Goal: Task Accomplishment & Management: Manage account settings

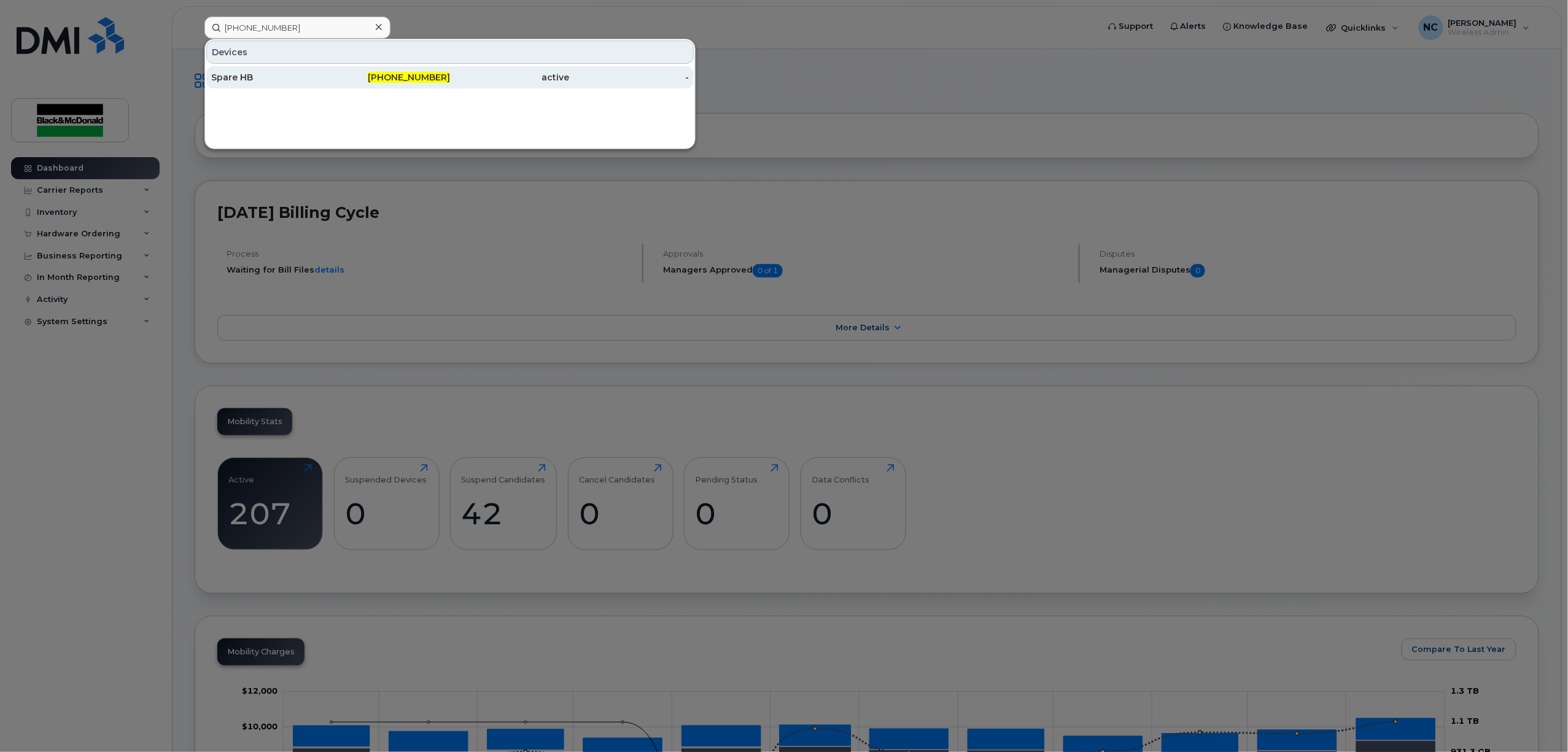
type input "519-465-4905"
click at [317, 73] on div "Spare HB" at bounding box center [271, 77] width 120 height 12
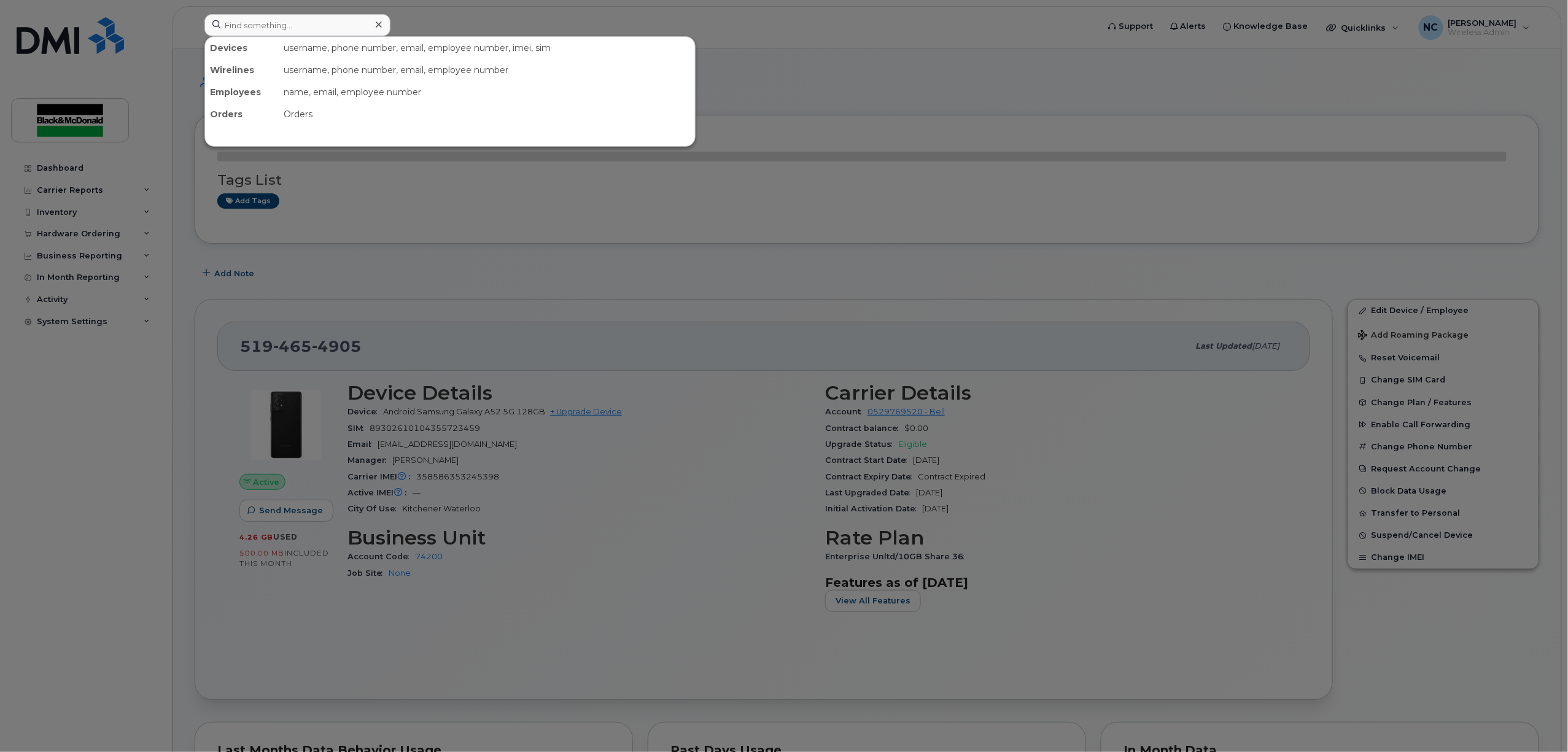
click at [914, 110] on div at bounding box center [784, 376] width 1568 height 752
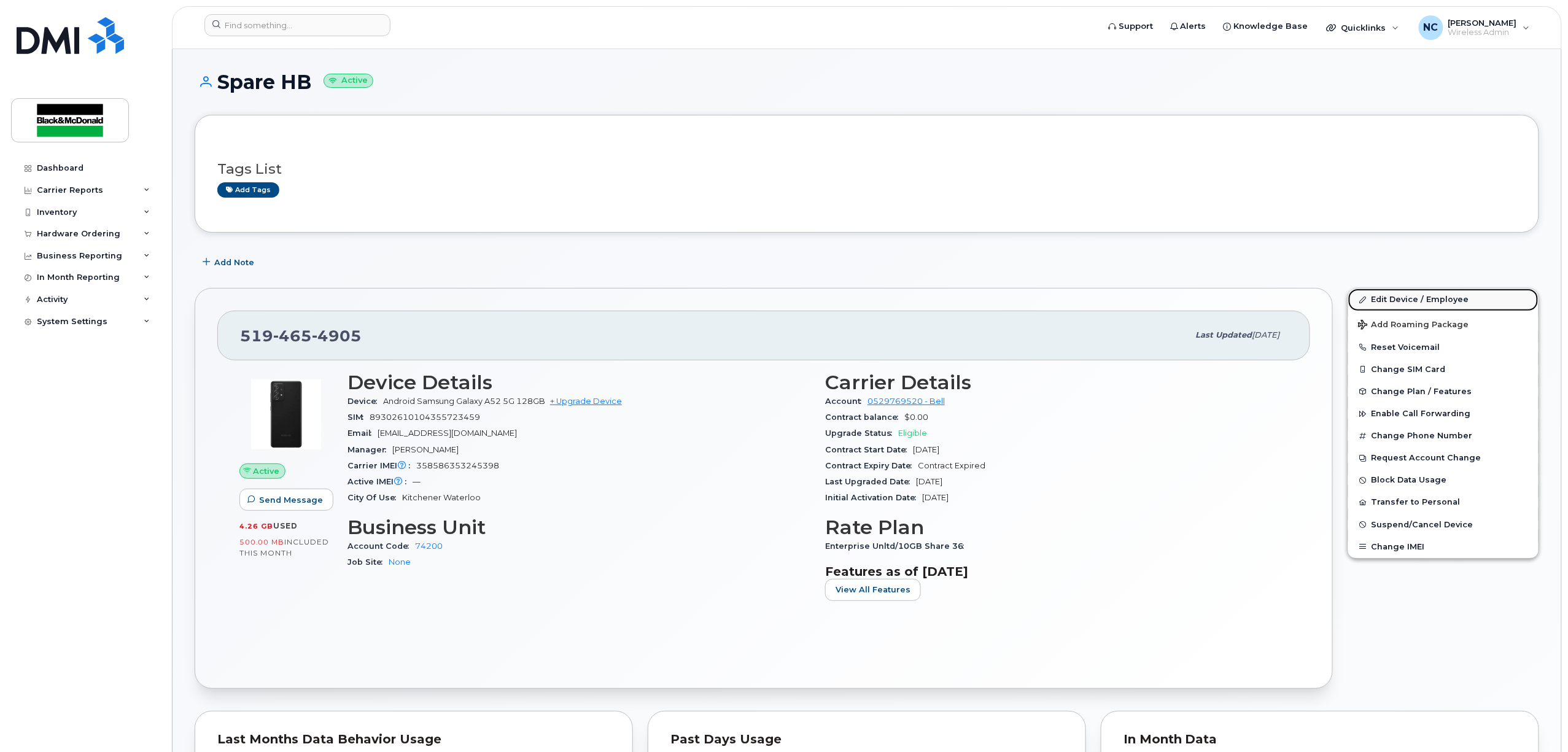
click at [1428, 303] on link "Edit Device / Employee" at bounding box center [1442, 299] width 190 height 22
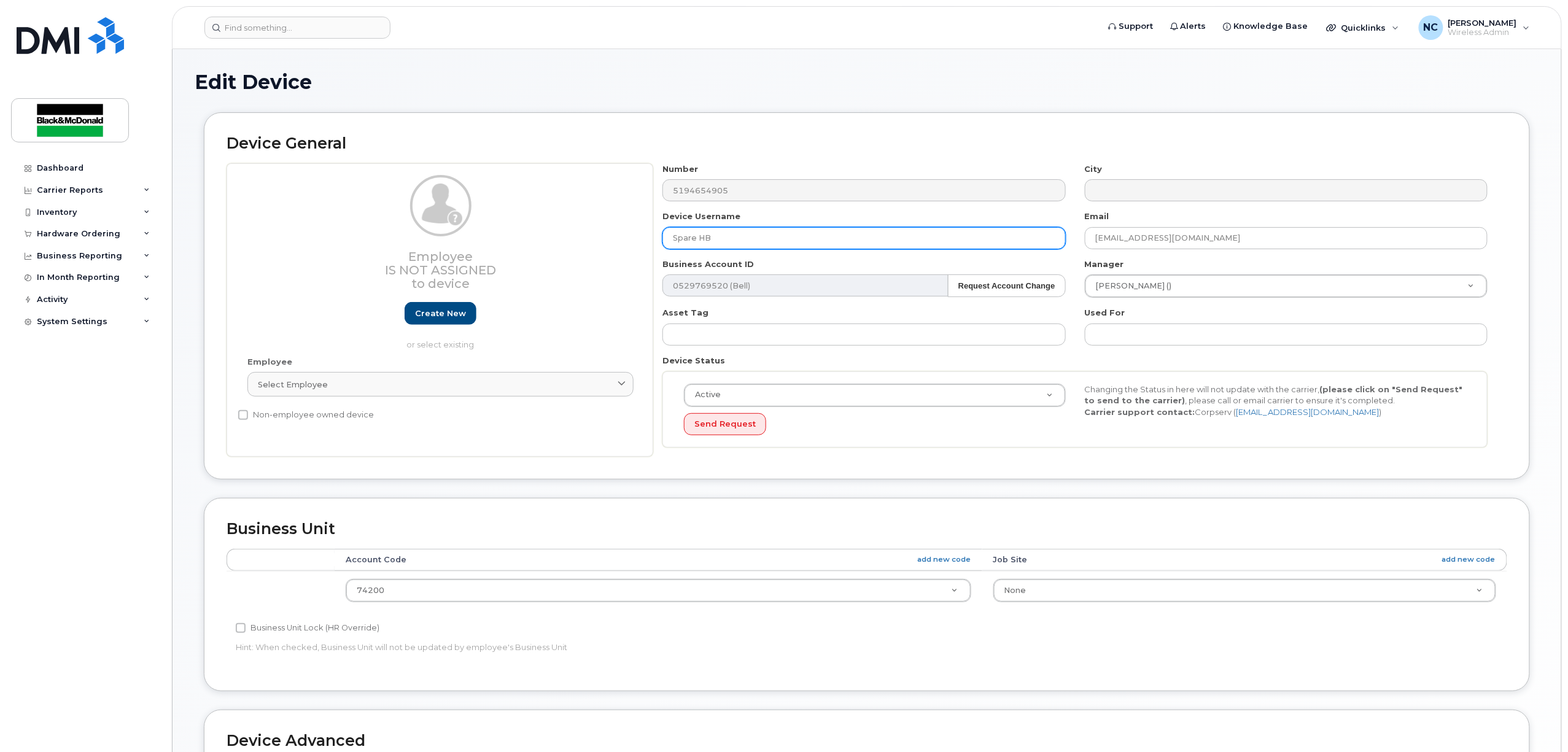
click at [732, 241] on input "Spare HB" at bounding box center [863, 238] width 403 height 22
drag, startPoint x: 732, startPoint y: 239, endPoint x: 645, endPoint y: 242, distance: 87.1
click at [645, 242] on div "Employee Is not assigned to device Create new or select existing Employee Selec…" at bounding box center [866, 310] width 1280 height 294
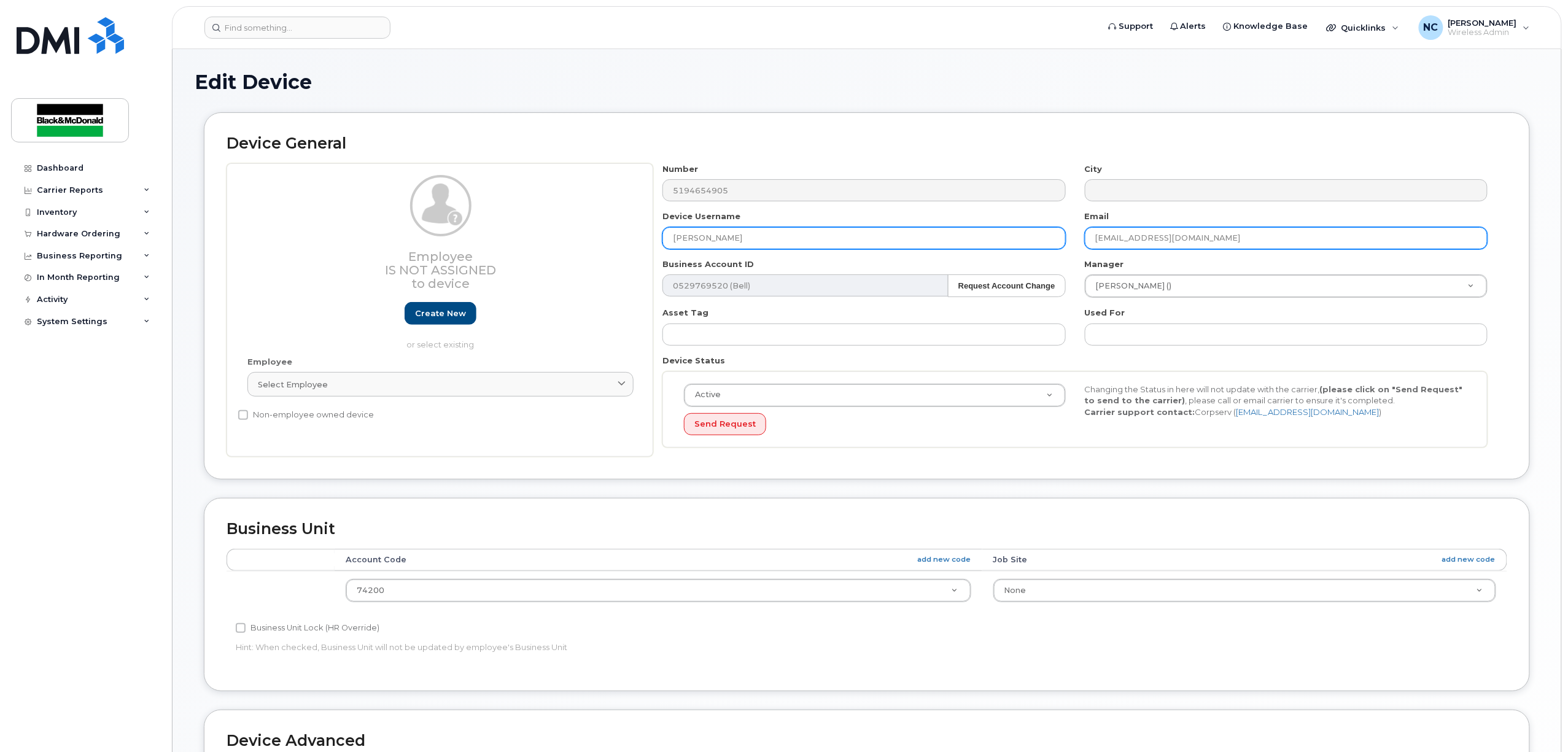
type input "[PERSON_NAME]"
drag, startPoint x: 1227, startPoint y: 237, endPoint x: 1025, endPoint y: 248, distance: 202.3
click at [1025, 247] on div "Number 5194654905 City Device Username [PERSON_NAME] Email [EMAIL_ADDRESS][DOMA…" at bounding box center [1075, 310] width 844 height 294
type input "[EMAIL_ADDRESS][DOMAIN_NAME]"
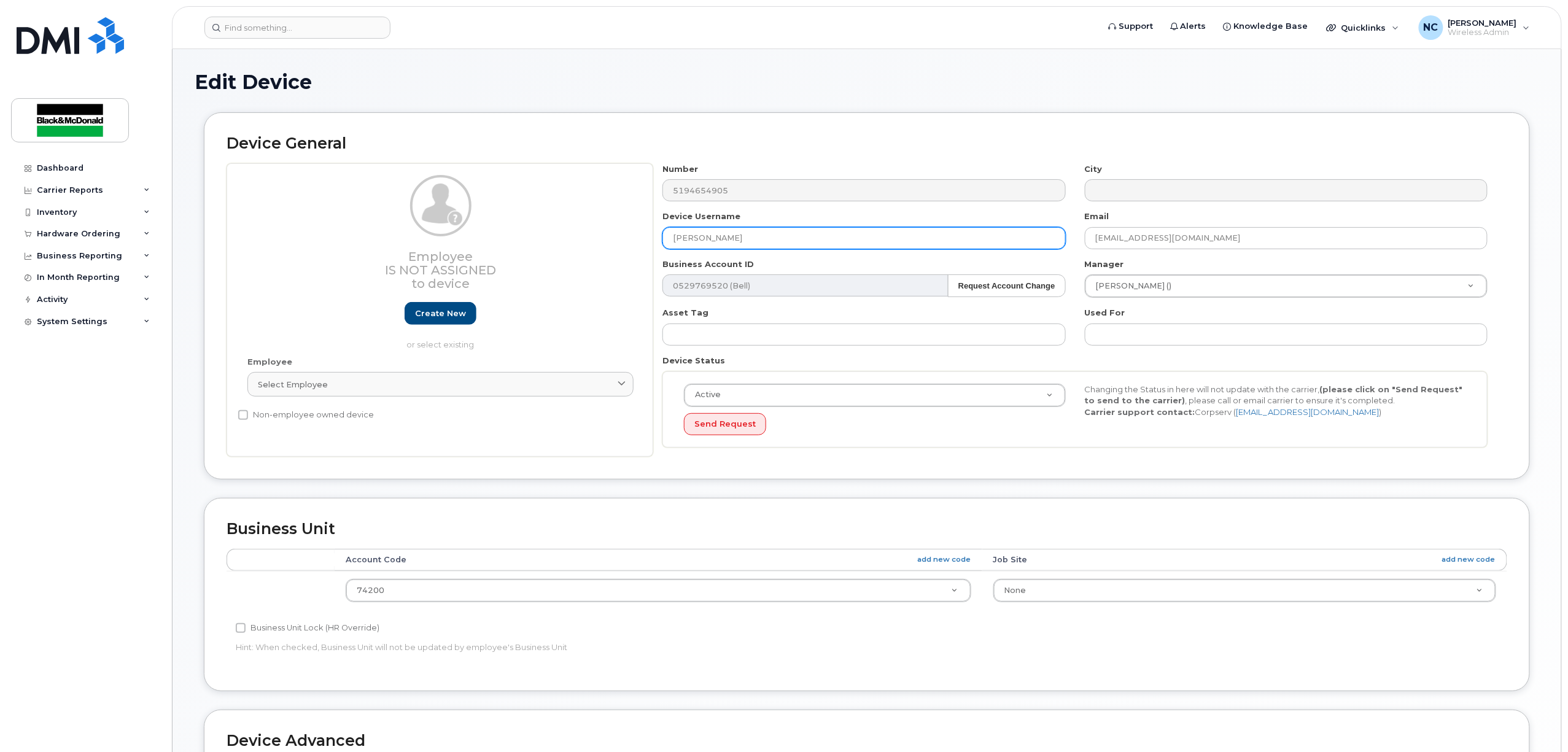
click at [858, 238] on input "[PERSON_NAME]" at bounding box center [863, 238] width 403 height 22
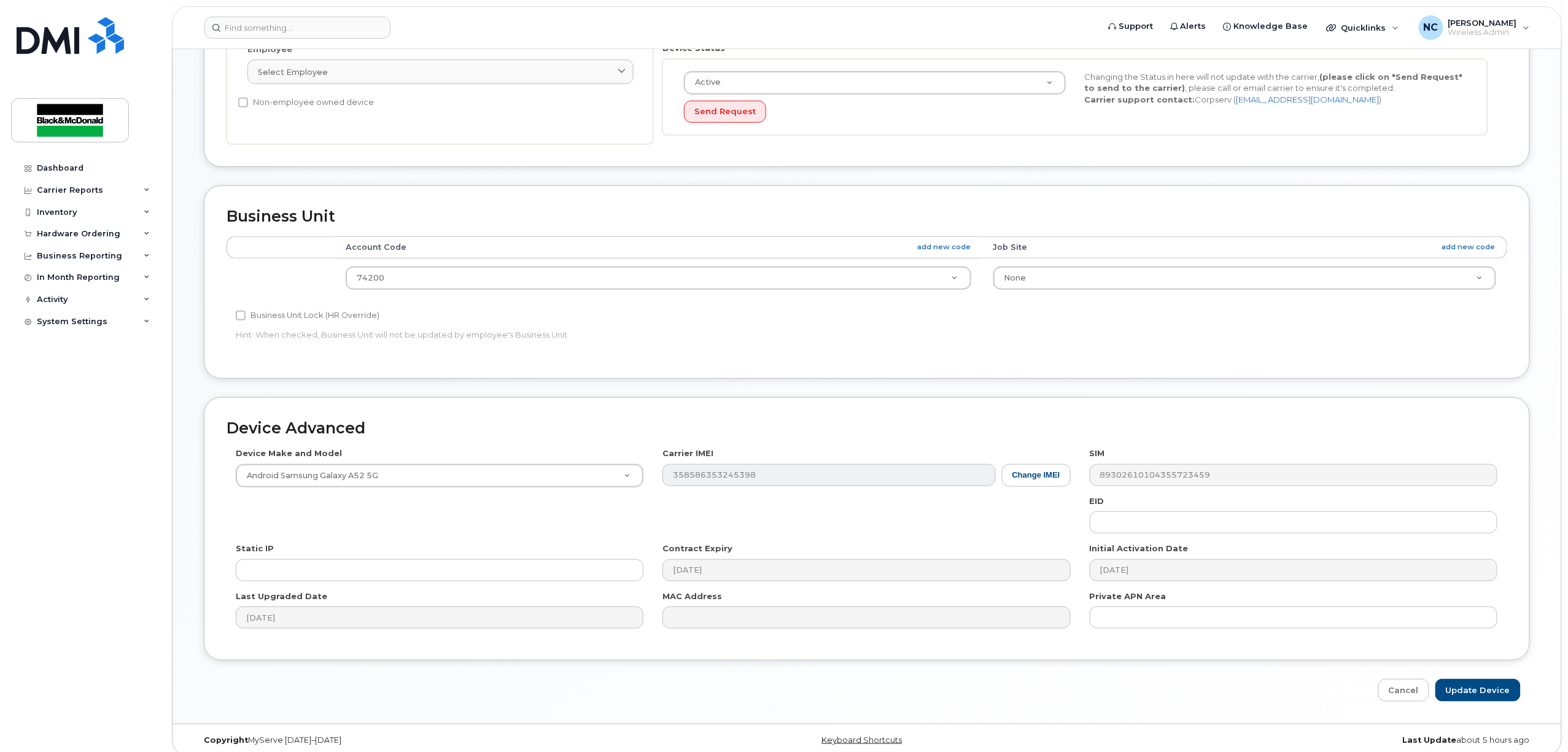
scroll to position [328, 0]
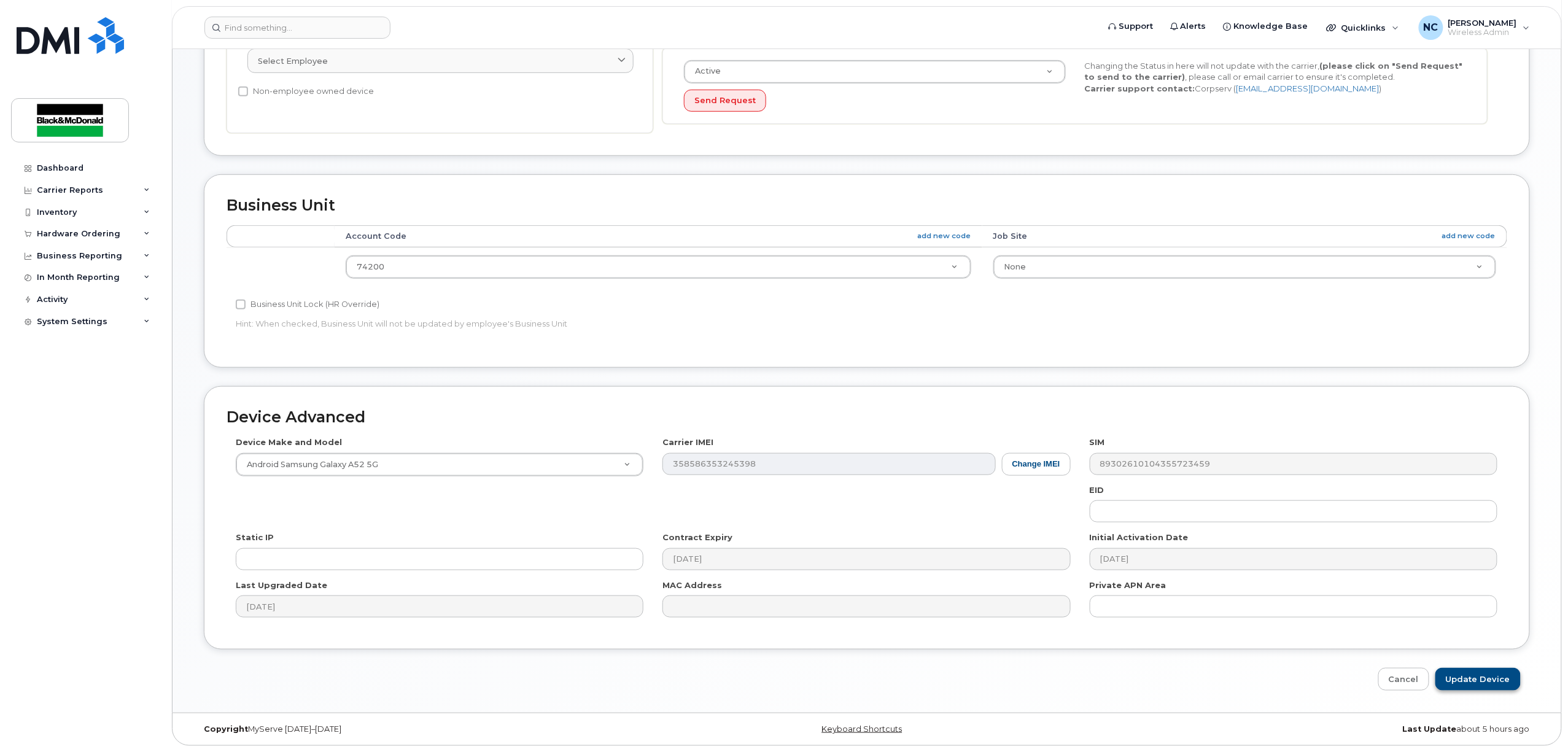
type input "[PERSON_NAME] (Previously HBares)"
click at [1472, 688] on input "Update Device" at bounding box center [1477, 679] width 86 height 23
type input "Saving..."
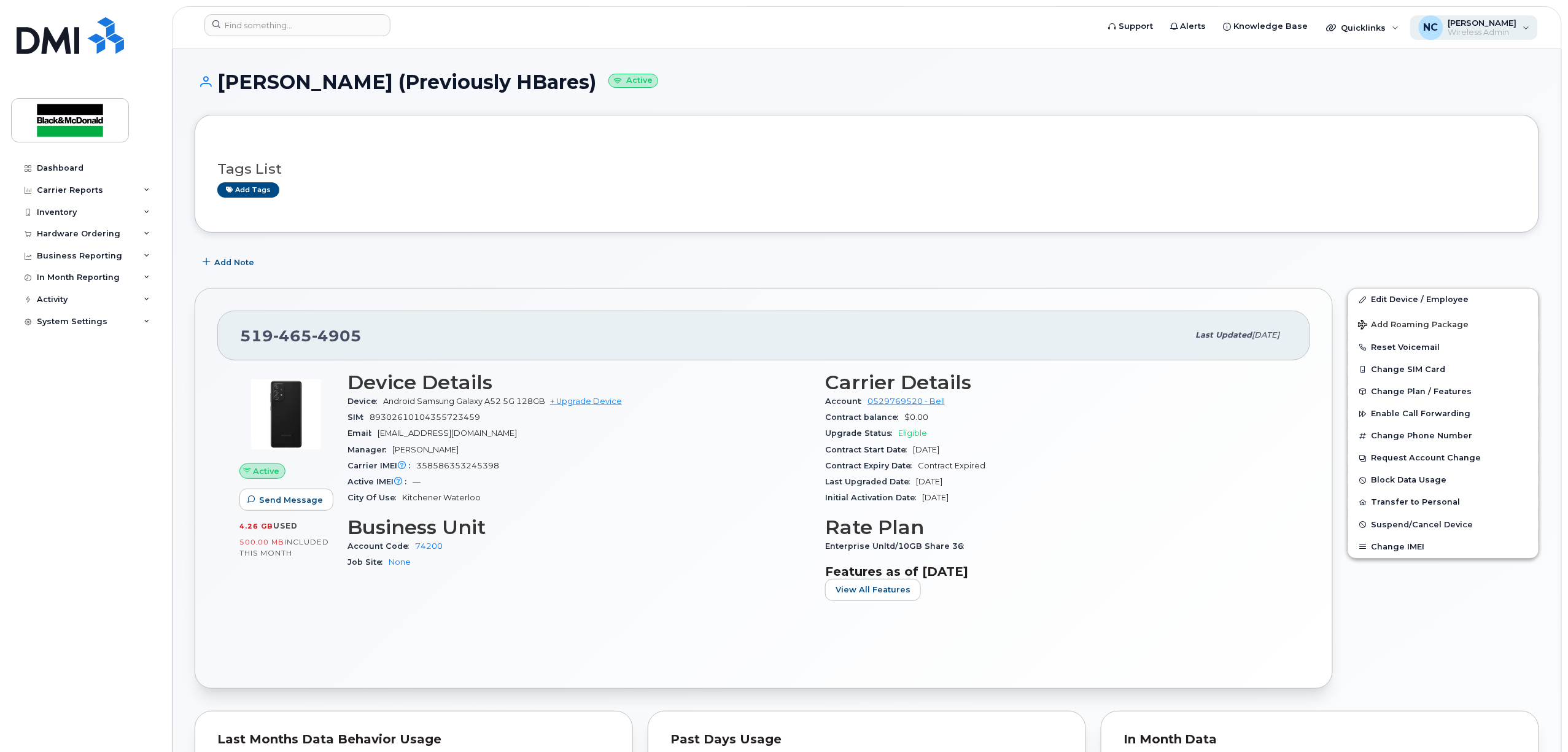
click at [1461, 33] on span "Wireless Admin" at bounding box center [1482, 32] width 69 height 10
click at [1414, 132] on div "English Français Sign out" at bounding box center [1448, 92] width 178 height 92
click at [1414, 125] on div "Sign out" at bounding box center [1448, 121] width 177 height 23
